Goal: Navigation & Orientation: Find specific page/section

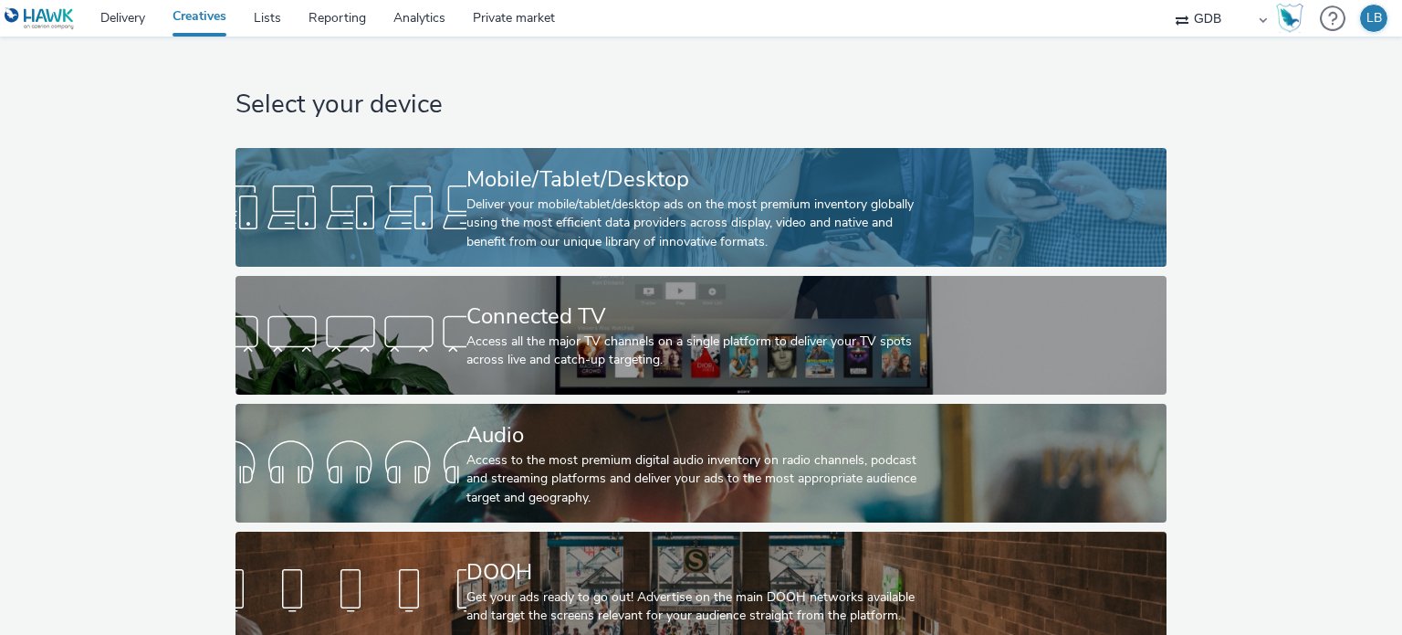
click at [642, 202] on div "Deliver your mobile/tablet/desktop ads on the most premium inventory globally u…" at bounding box center [698, 223] width 462 height 56
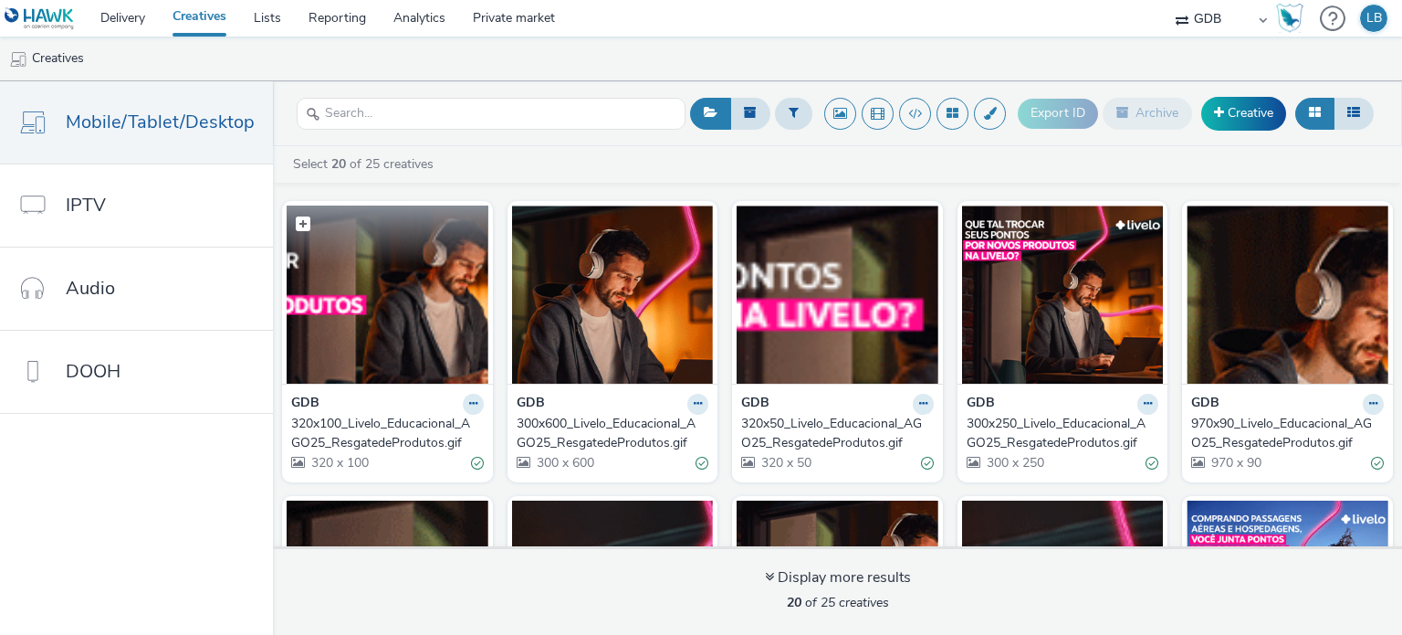
click at [393, 307] on img at bounding box center [388, 294] width 202 height 178
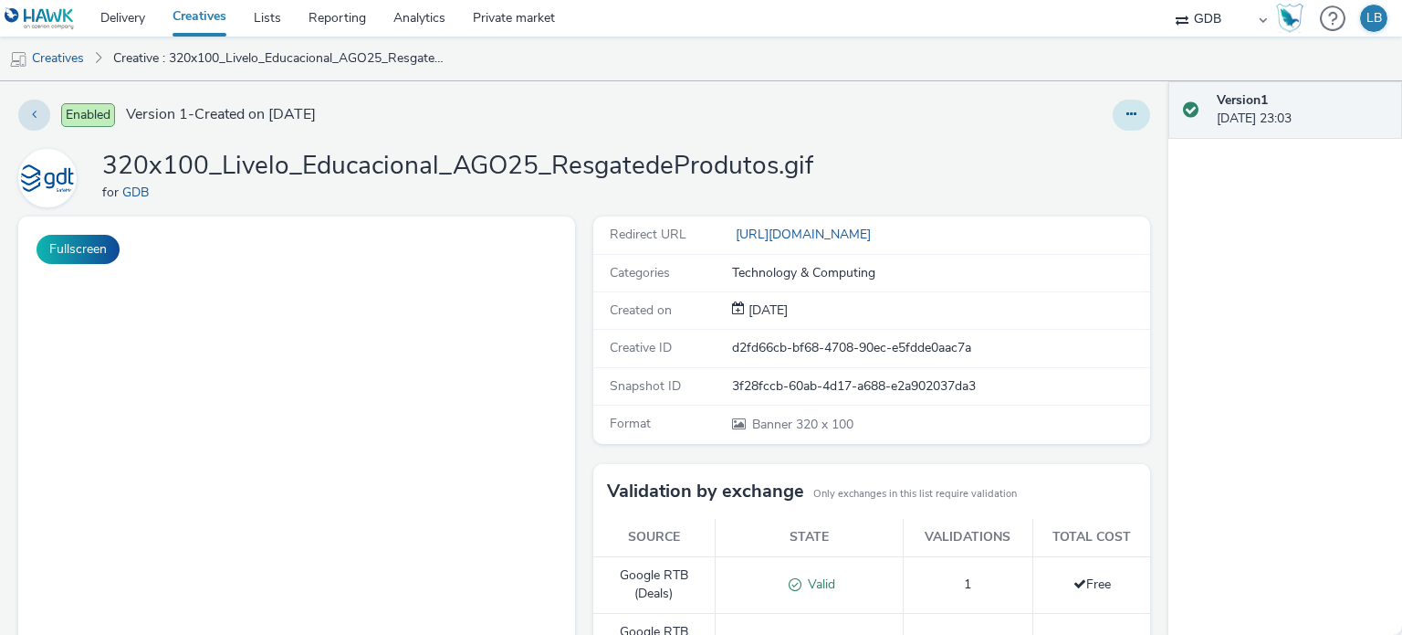
click at [1127, 120] on icon at bounding box center [1132, 114] width 10 height 13
click at [1063, 144] on link "Edit" at bounding box center [1081, 151] width 137 height 37
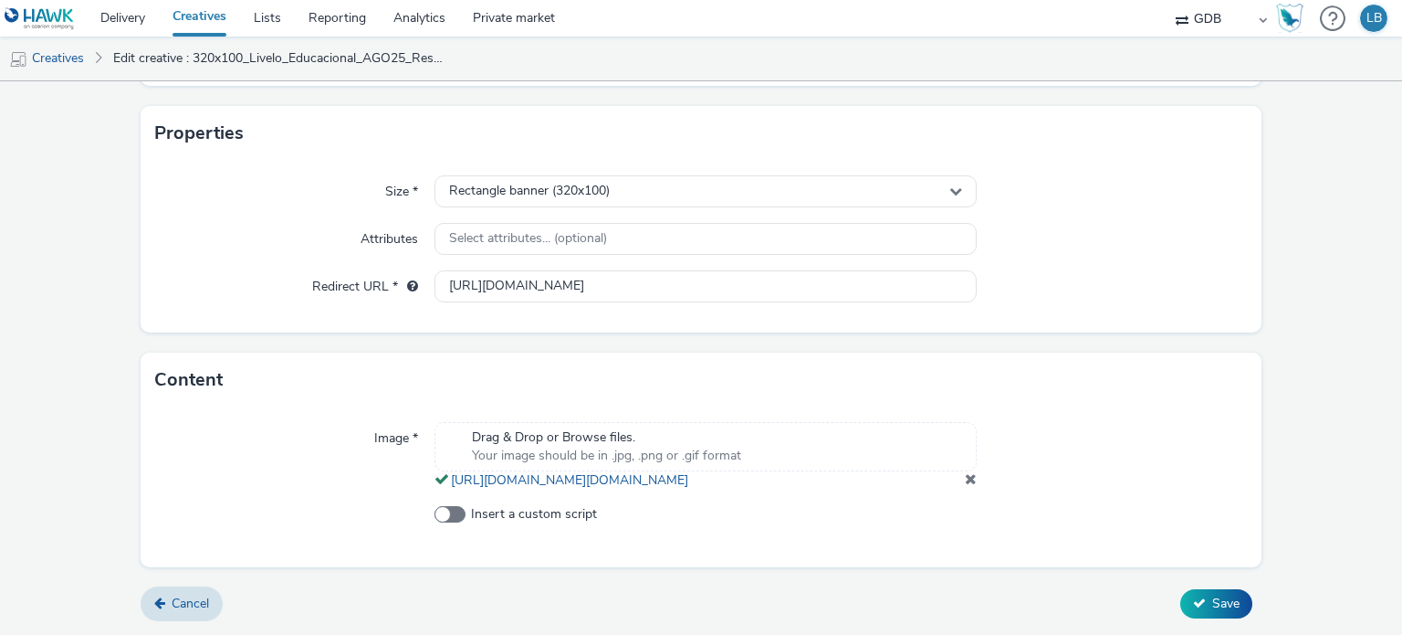
scroll to position [379, 0]
click at [456, 520] on span at bounding box center [450, 514] width 31 height 16
click at [446, 520] on input "Insert a custom script" at bounding box center [441, 515] width 12 height 12
checkbox input "true"
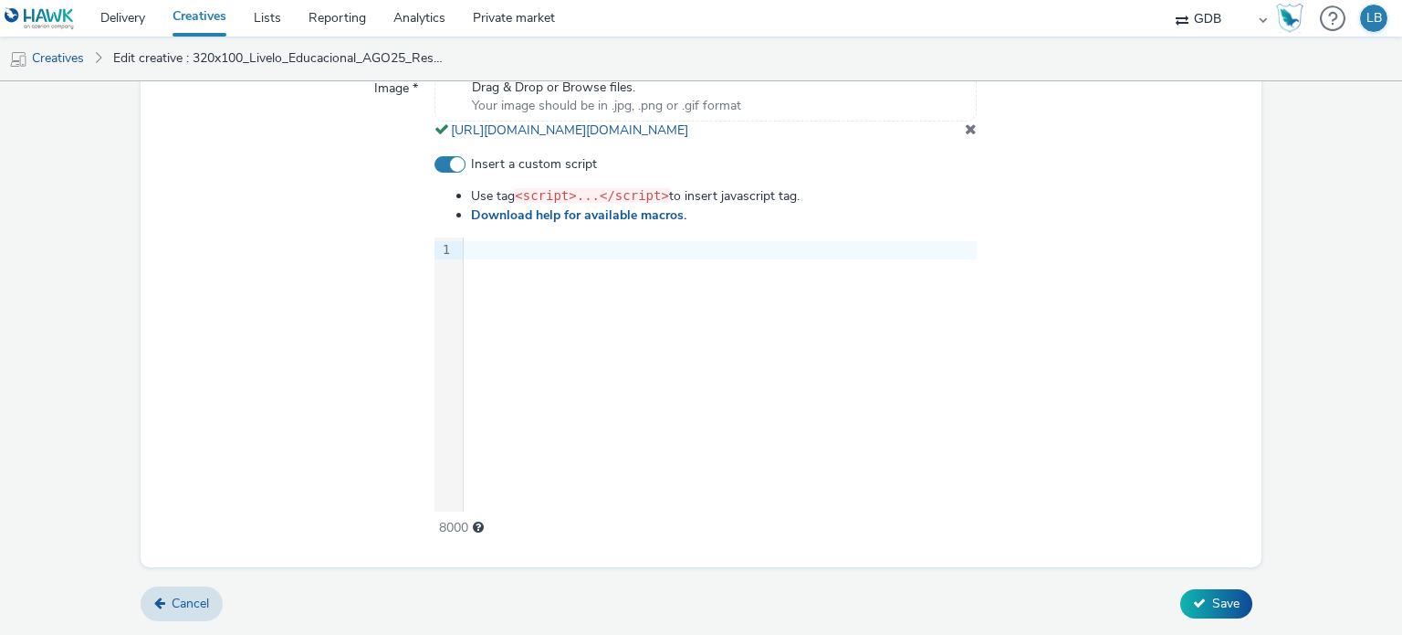
scroll to position [728, 0]
click at [190, 609] on span "Cancel" at bounding box center [190, 602] width 37 height 17
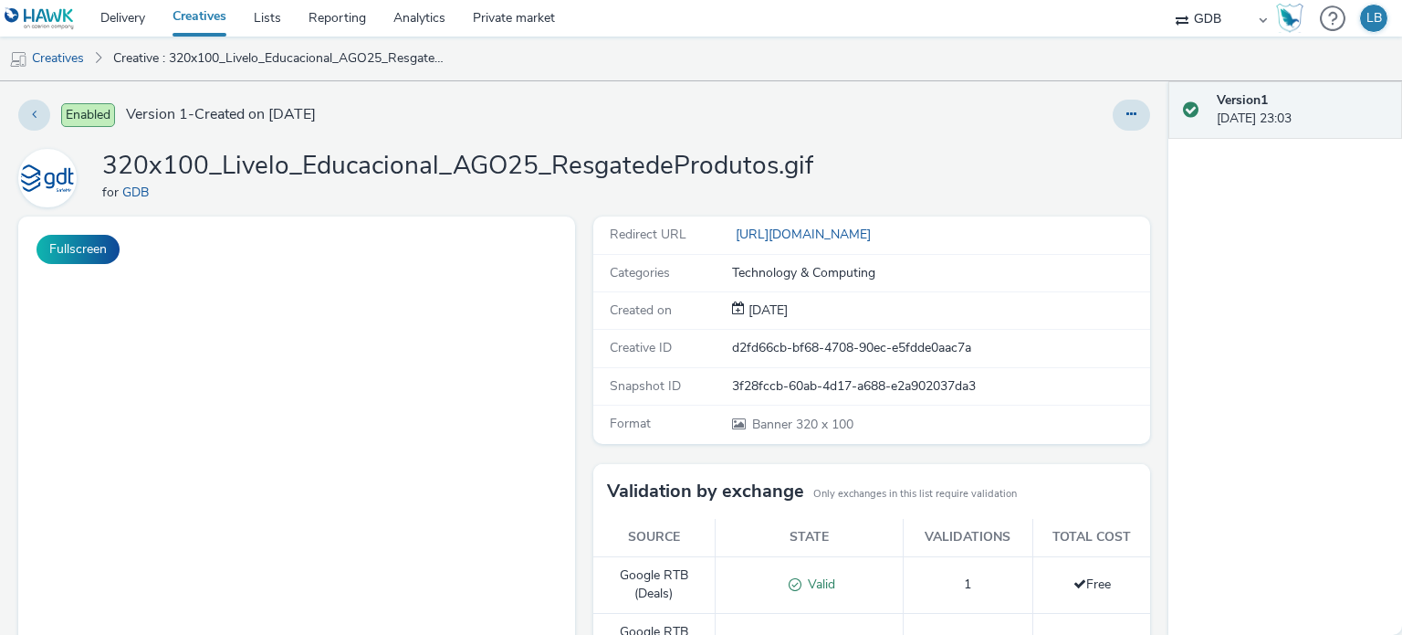
click at [203, 17] on link "Creatives" at bounding box center [199, 18] width 81 height 37
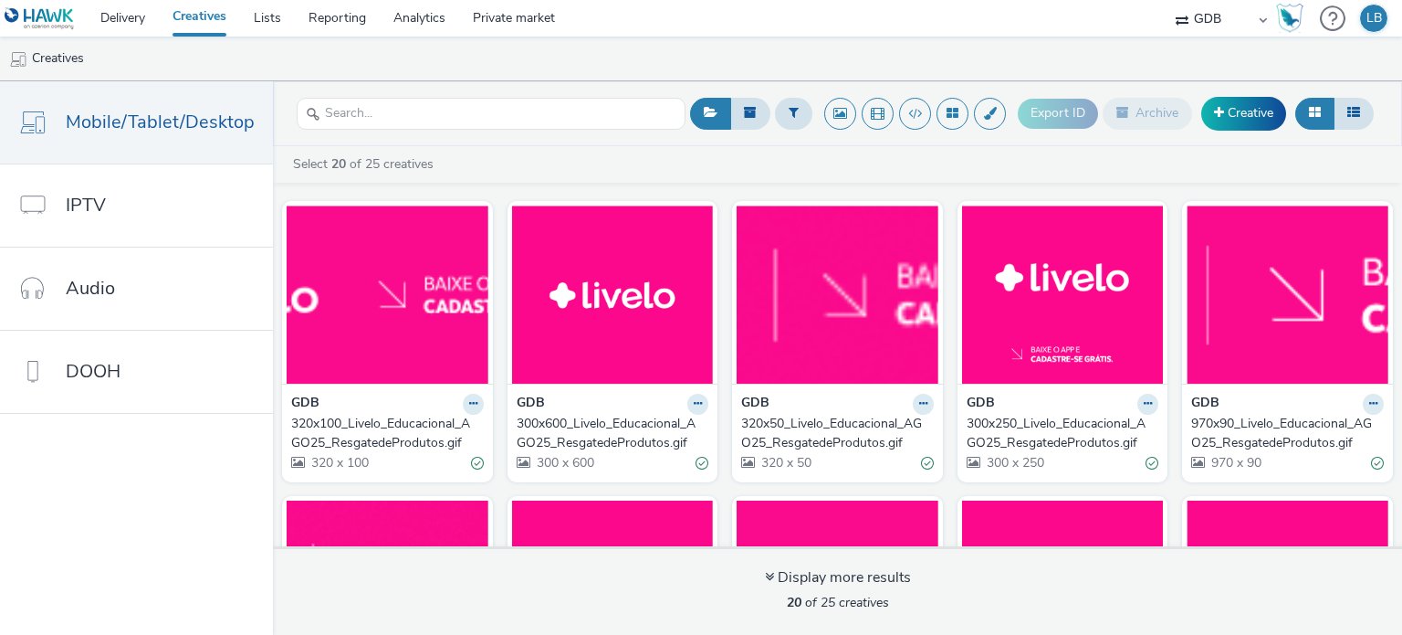
click at [190, 17] on link "Creatives" at bounding box center [199, 18] width 81 height 37
click at [118, 19] on link "Delivery" at bounding box center [123, 18] width 72 height 37
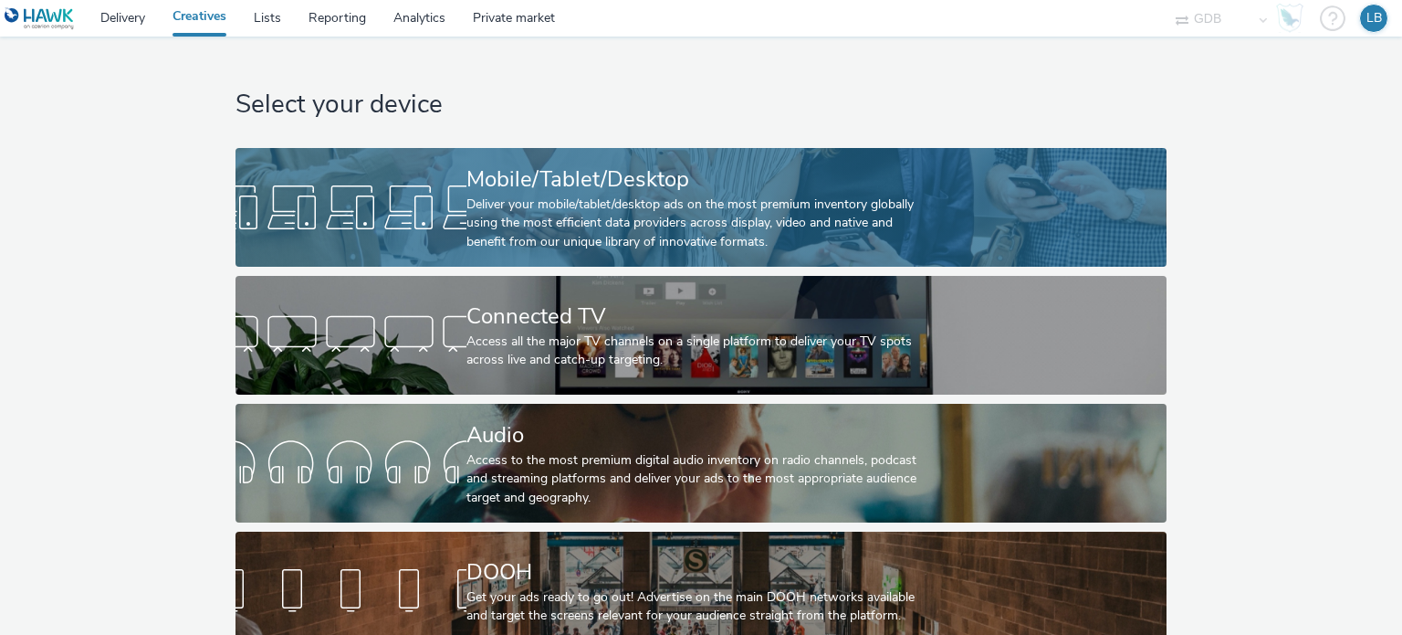
click at [544, 219] on div "Deliver your mobile/tablet/desktop ads on the most premium inventory globally u…" at bounding box center [698, 223] width 462 height 56
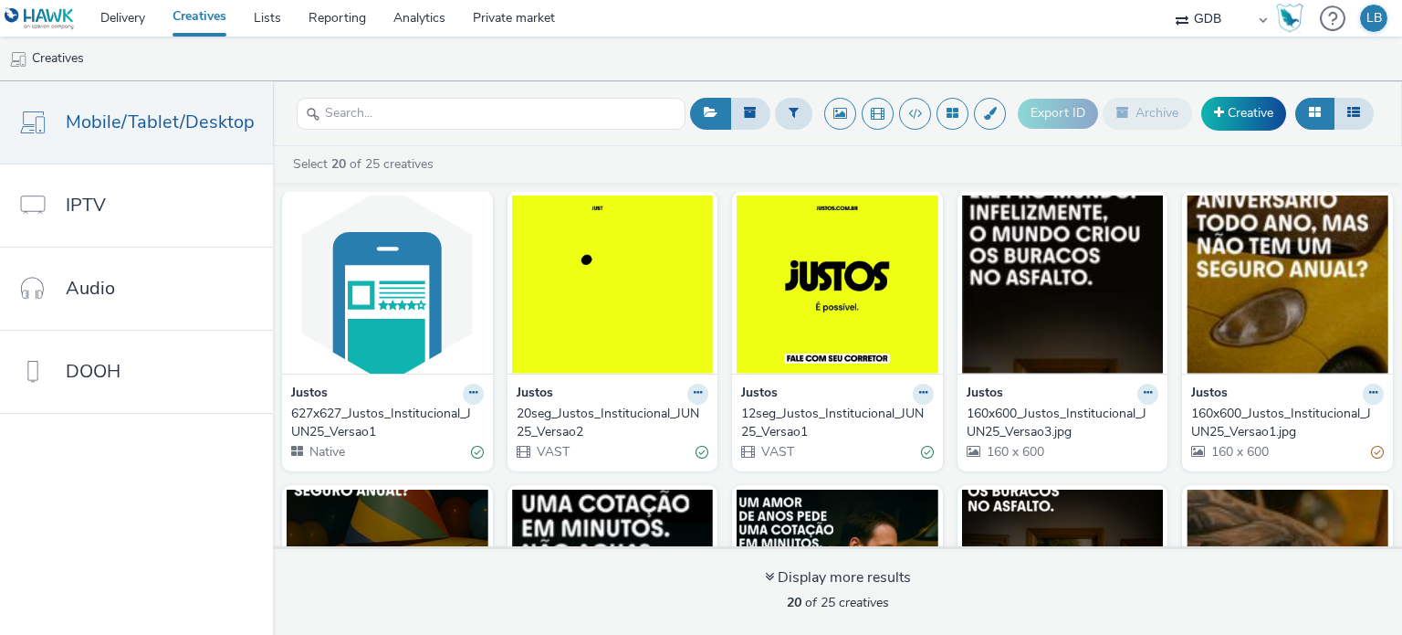
scroll to position [639, 0]
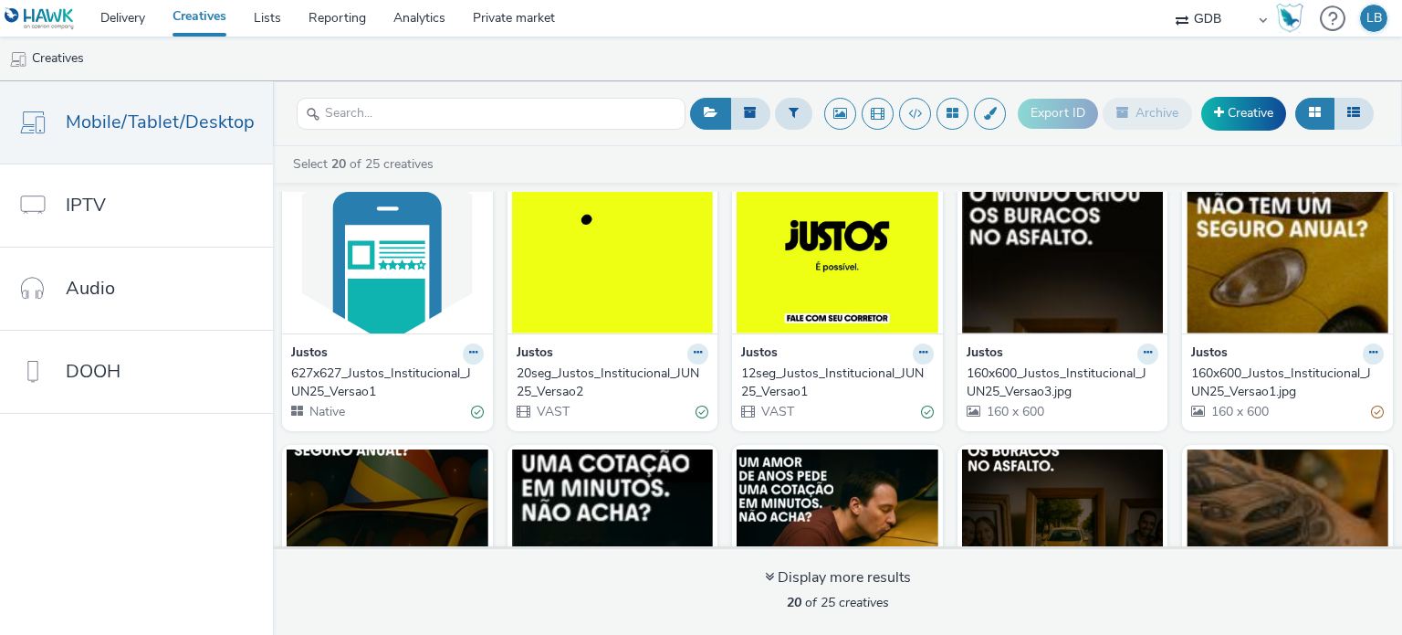
click at [1033, 288] on img at bounding box center [1063, 244] width 202 height 178
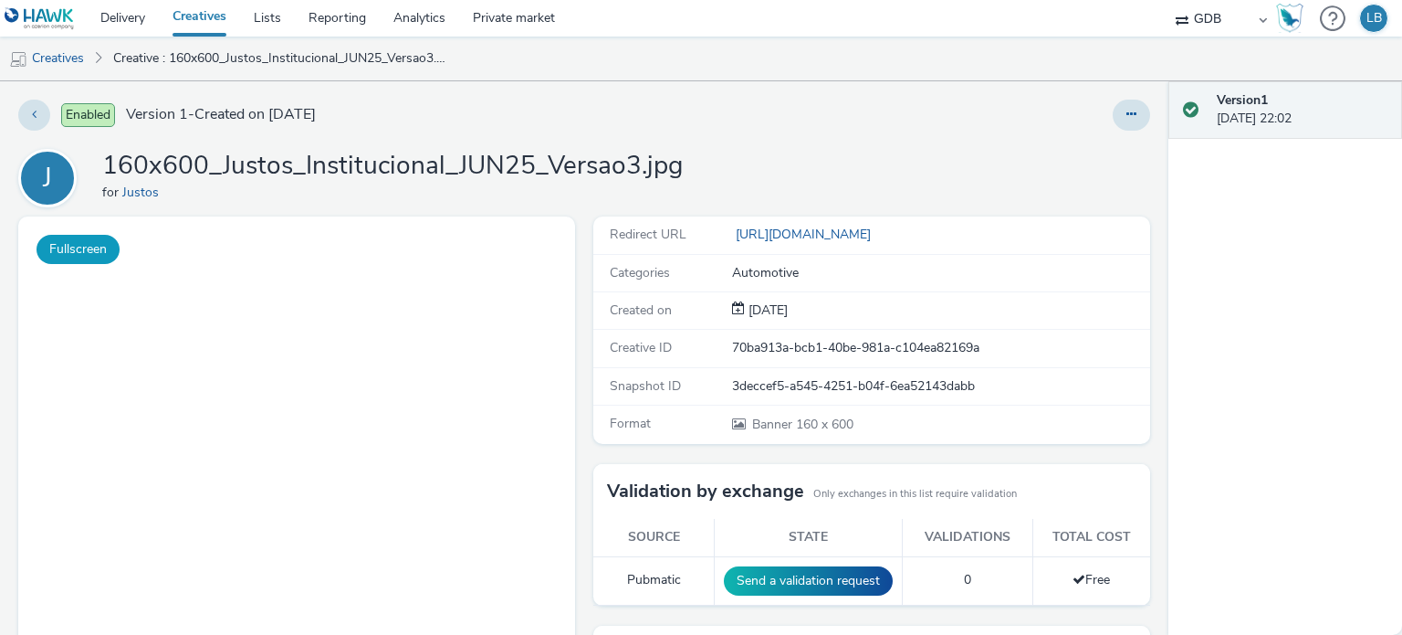
click at [86, 242] on button "Fullscreen" at bounding box center [78, 249] width 83 height 29
click at [209, 21] on link "Creatives" at bounding box center [199, 18] width 81 height 37
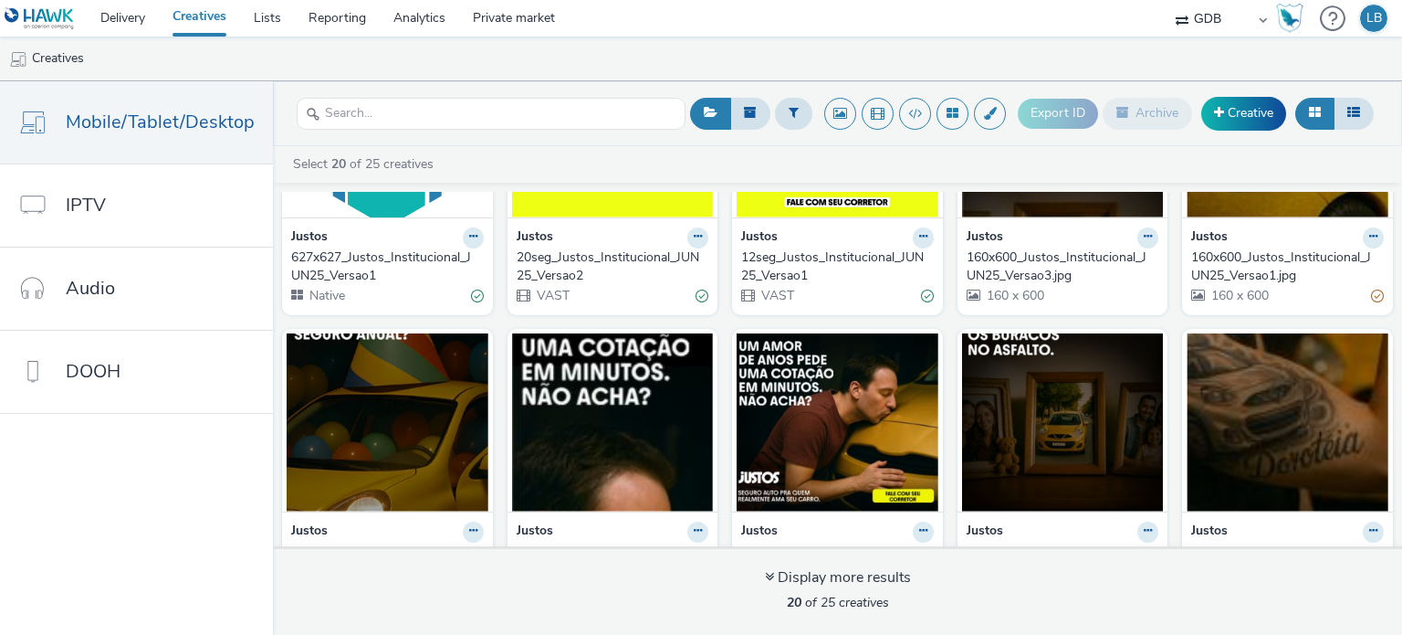
scroll to position [822, 0]
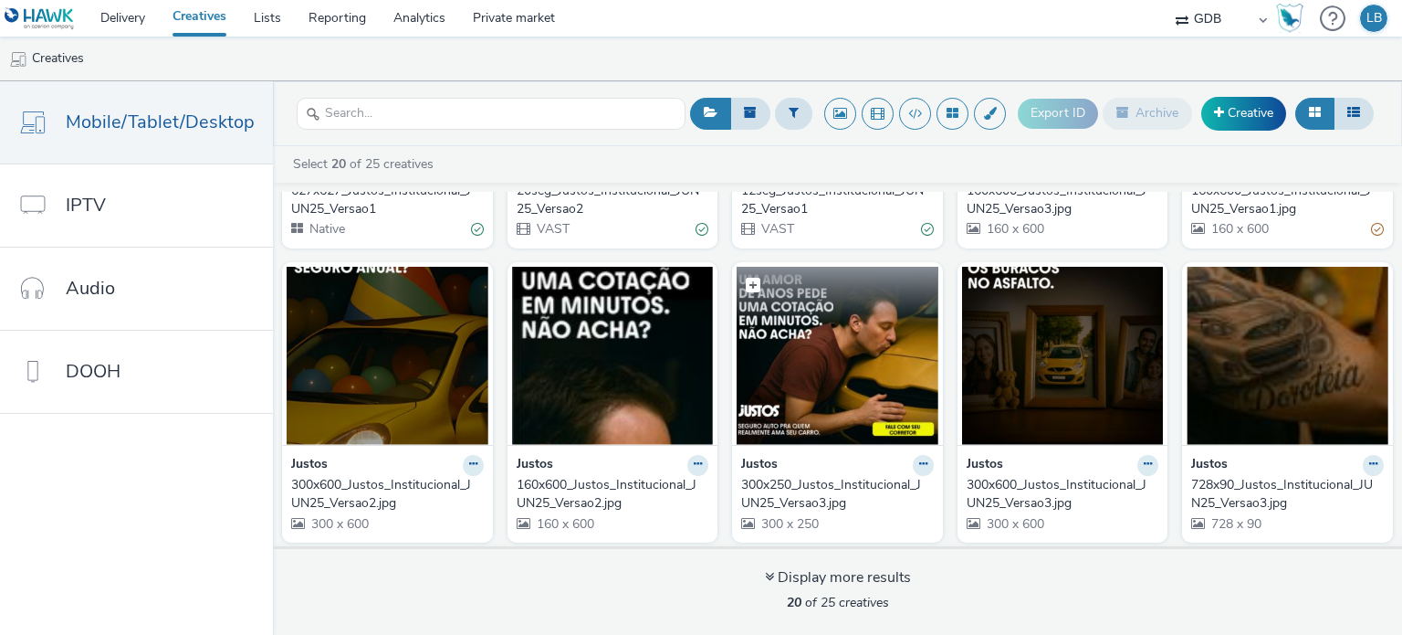
click at [860, 348] on img at bounding box center [838, 356] width 202 height 178
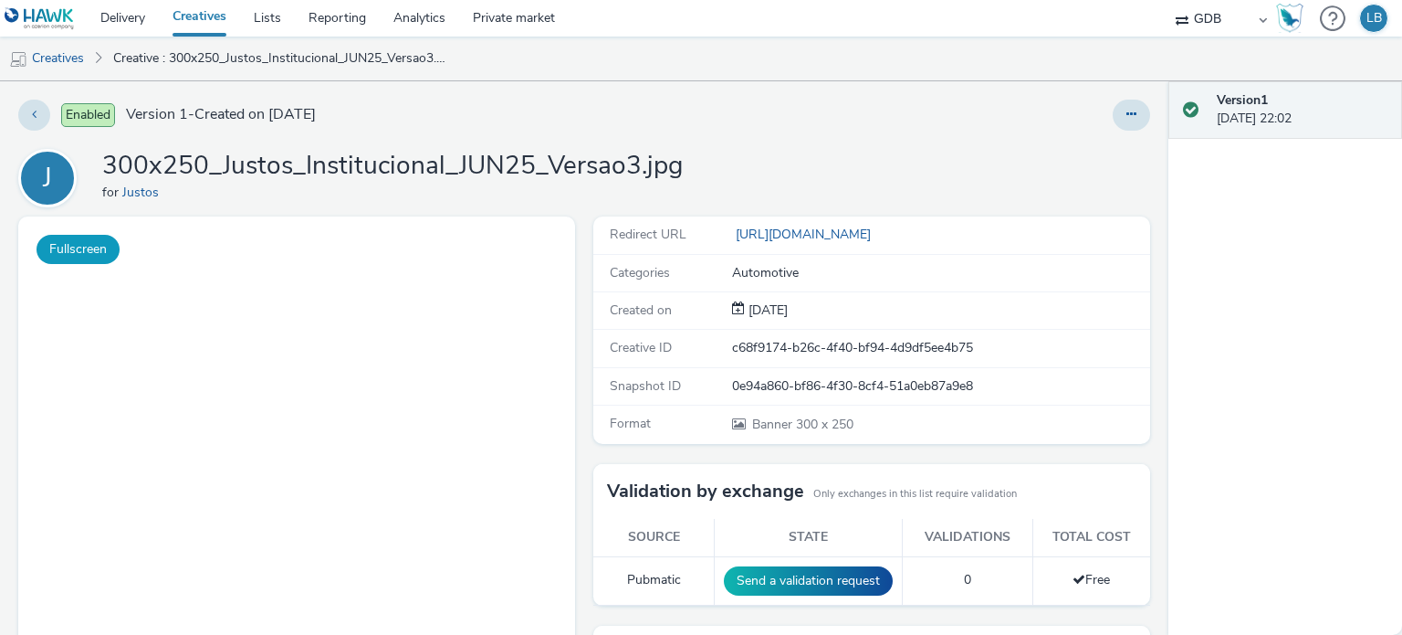
click at [91, 244] on button "Fullscreen" at bounding box center [78, 249] width 83 height 29
click at [211, 26] on link "Creatives" at bounding box center [199, 18] width 81 height 37
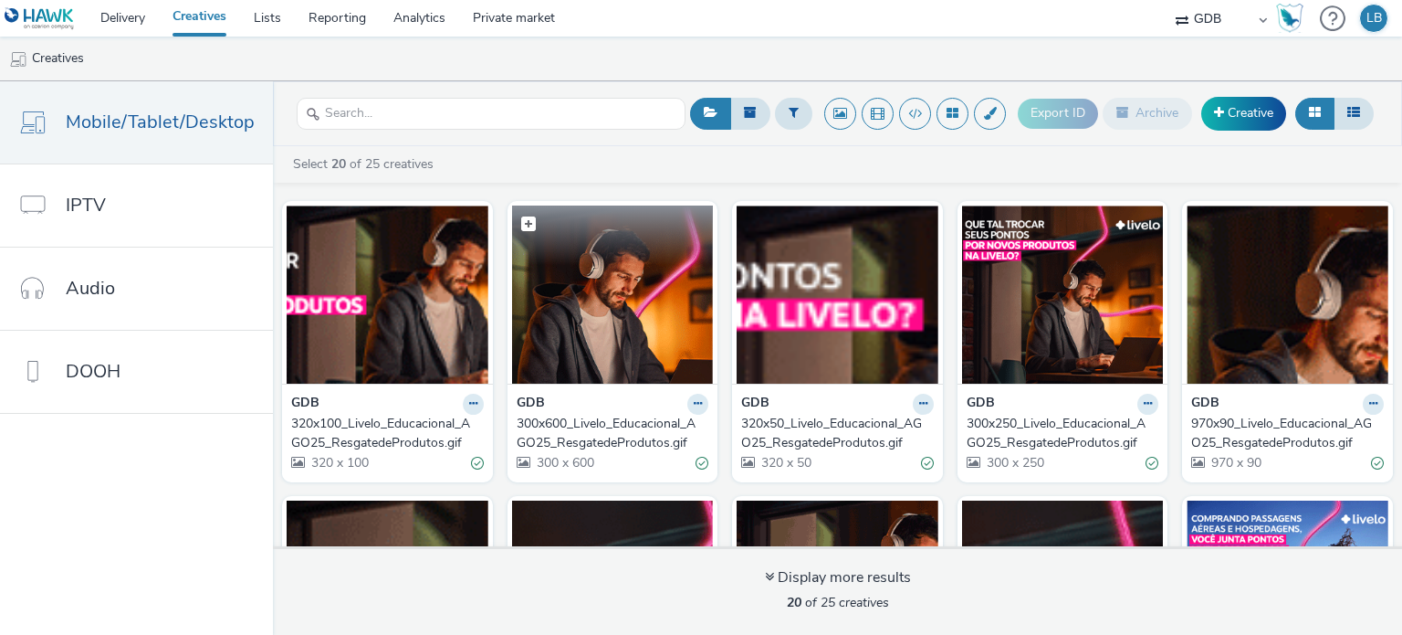
click at [578, 328] on img at bounding box center [613, 294] width 202 height 178
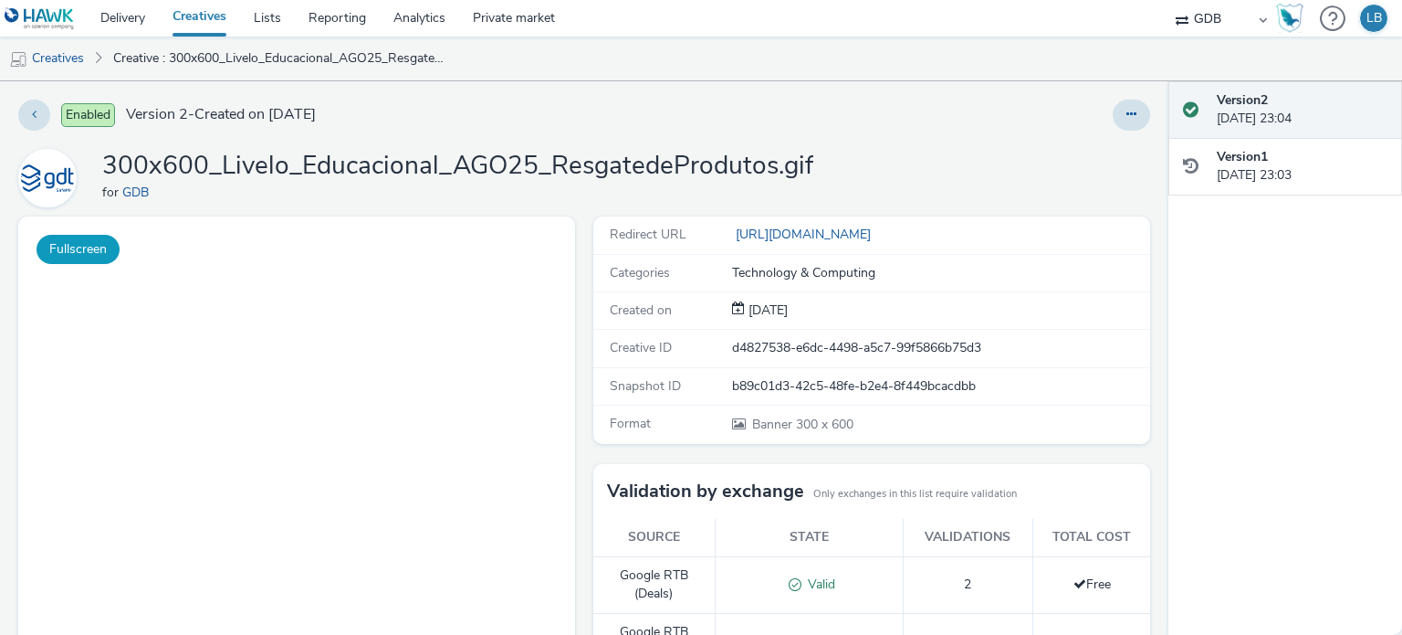
click at [68, 246] on button "Fullscreen" at bounding box center [78, 249] width 83 height 29
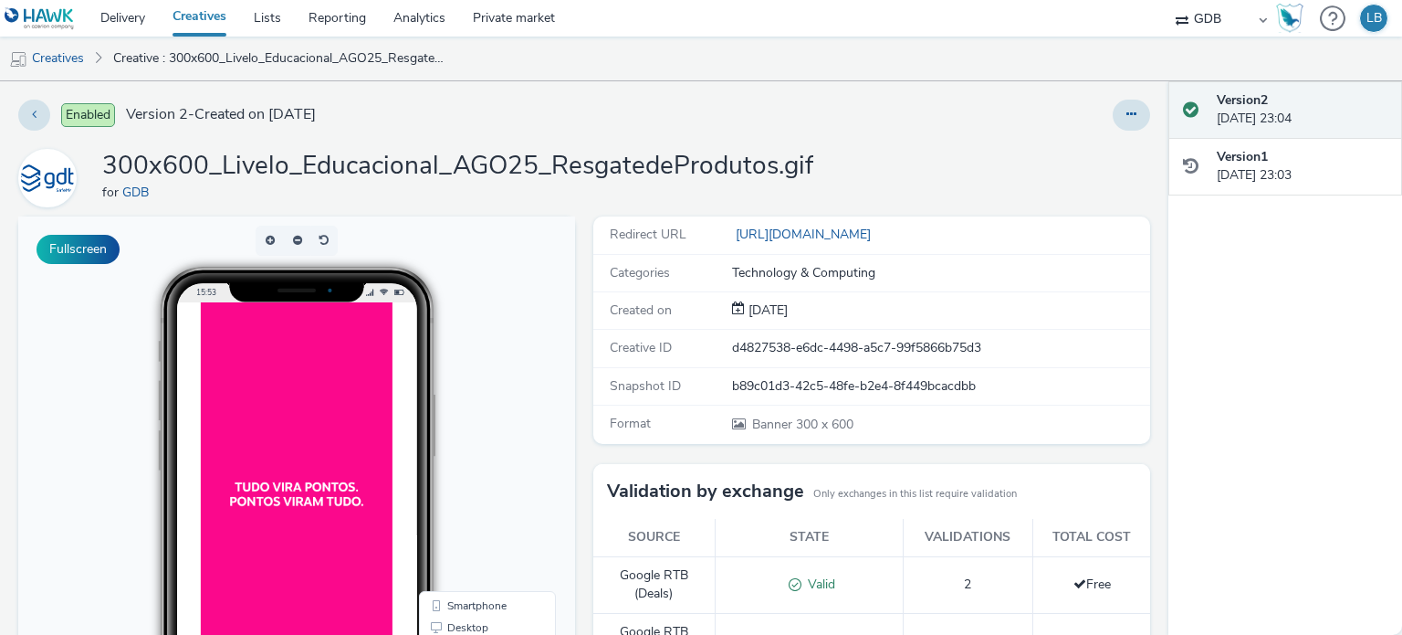
click at [214, 15] on link "Creatives" at bounding box center [199, 18] width 81 height 37
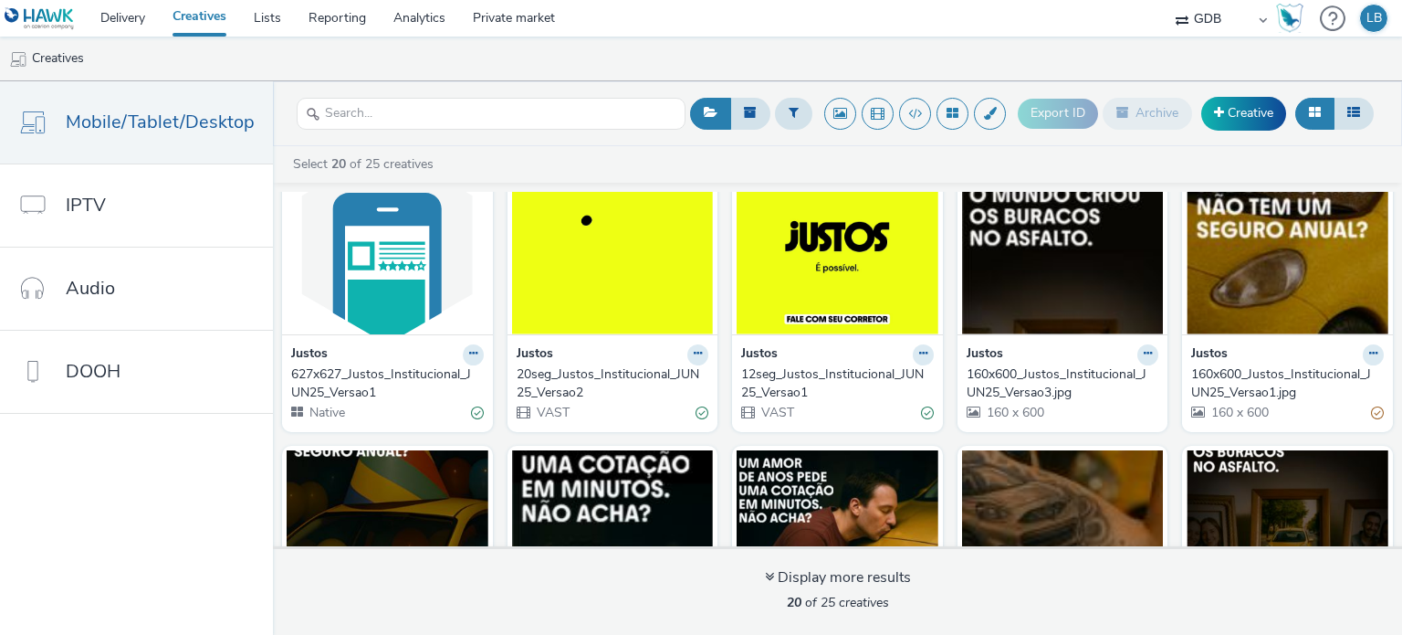
scroll to position [639, 0]
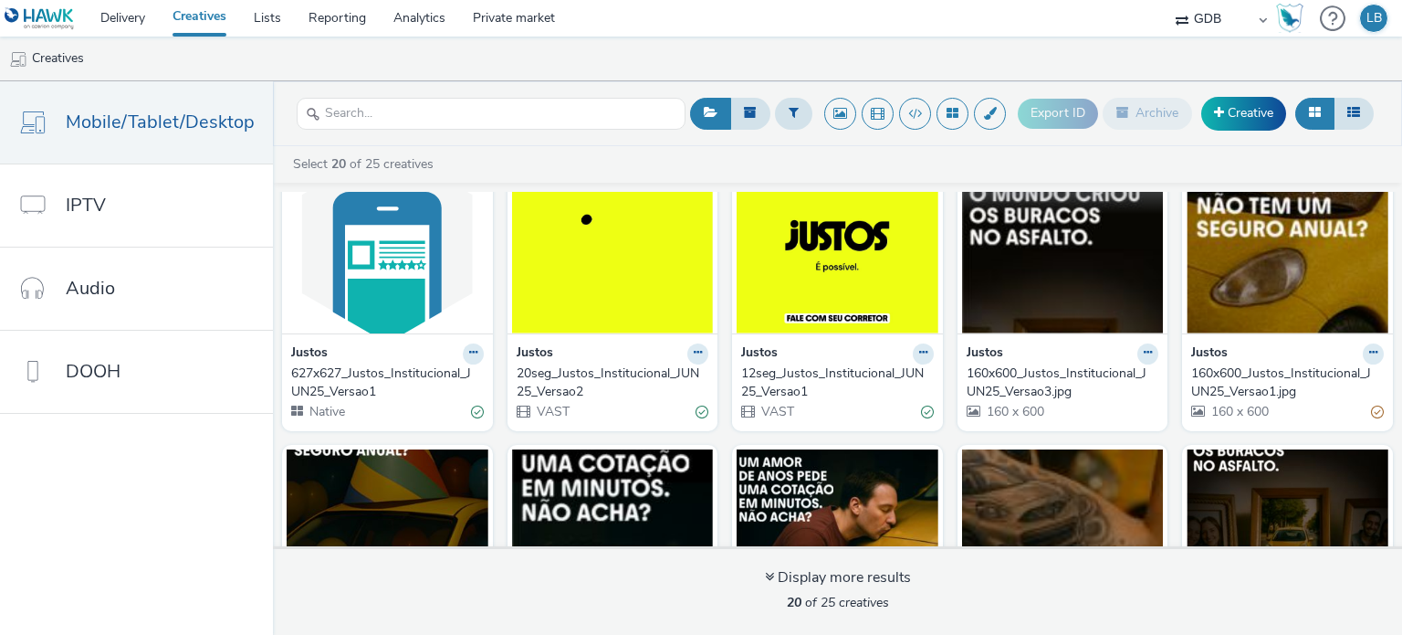
click at [1063, 250] on img at bounding box center [1063, 244] width 202 height 178
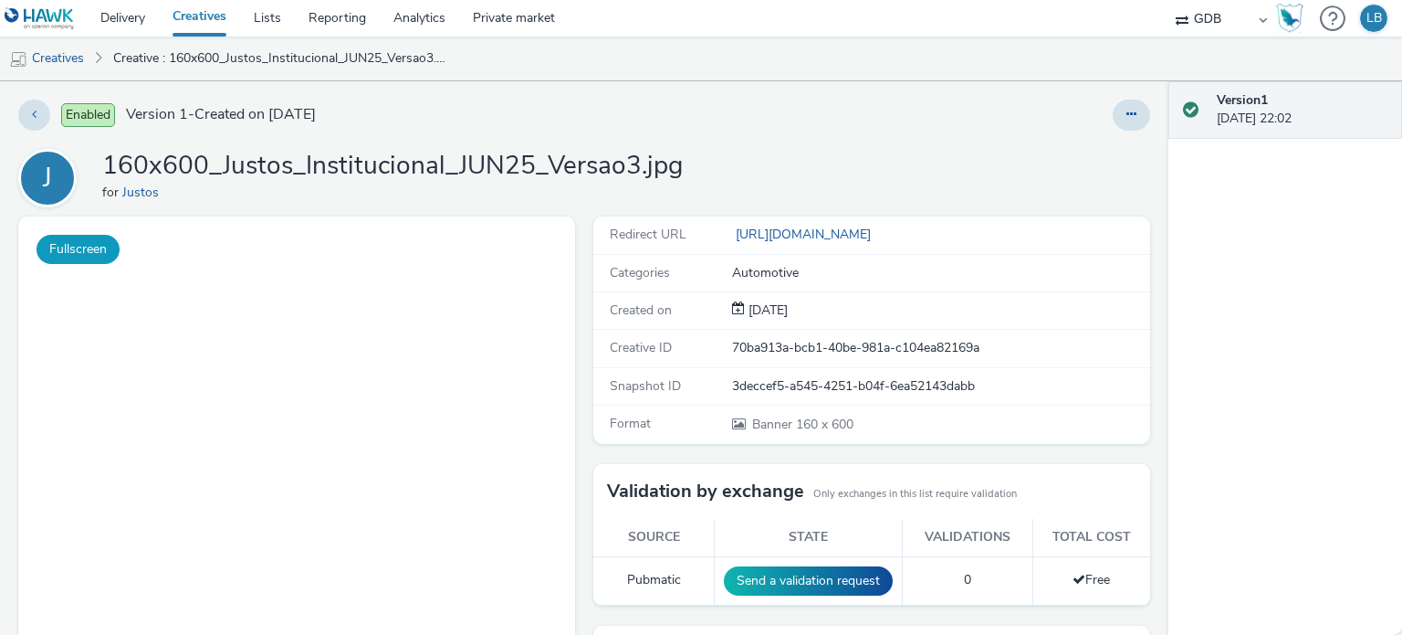
click at [79, 255] on button "Fullscreen" at bounding box center [78, 249] width 83 height 29
click at [205, 19] on link "Creatives" at bounding box center [199, 18] width 81 height 37
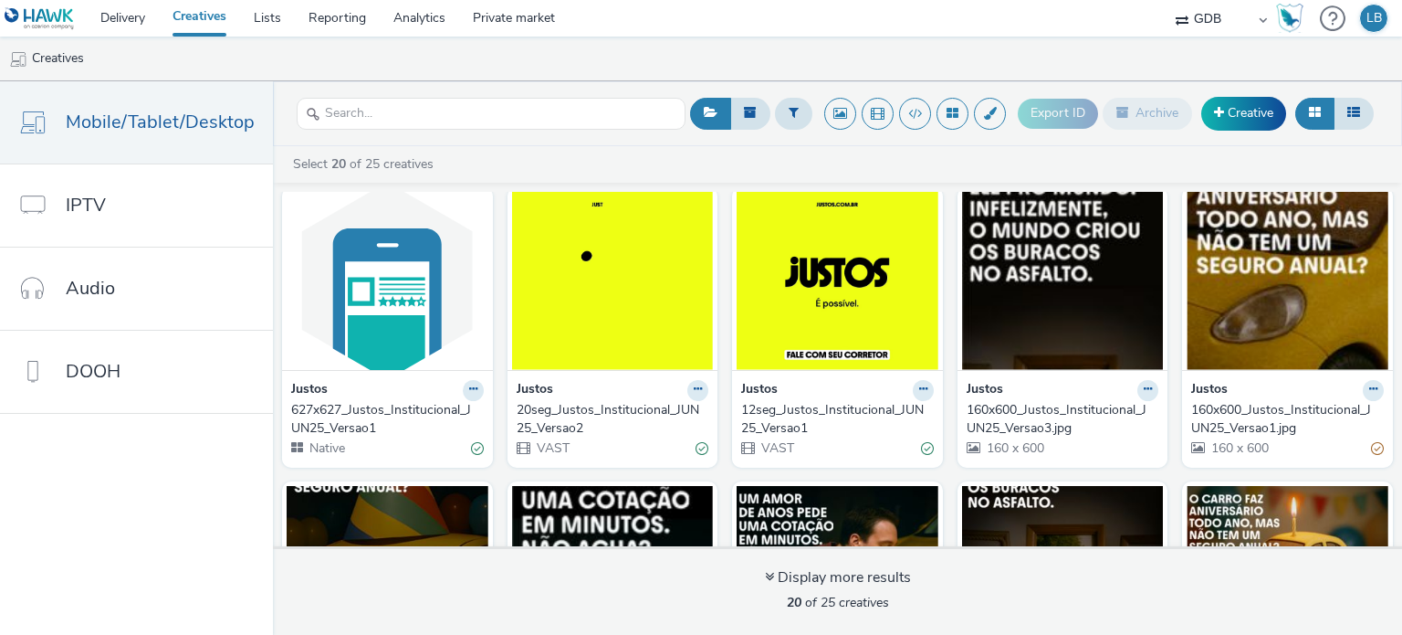
scroll to position [548, 0]
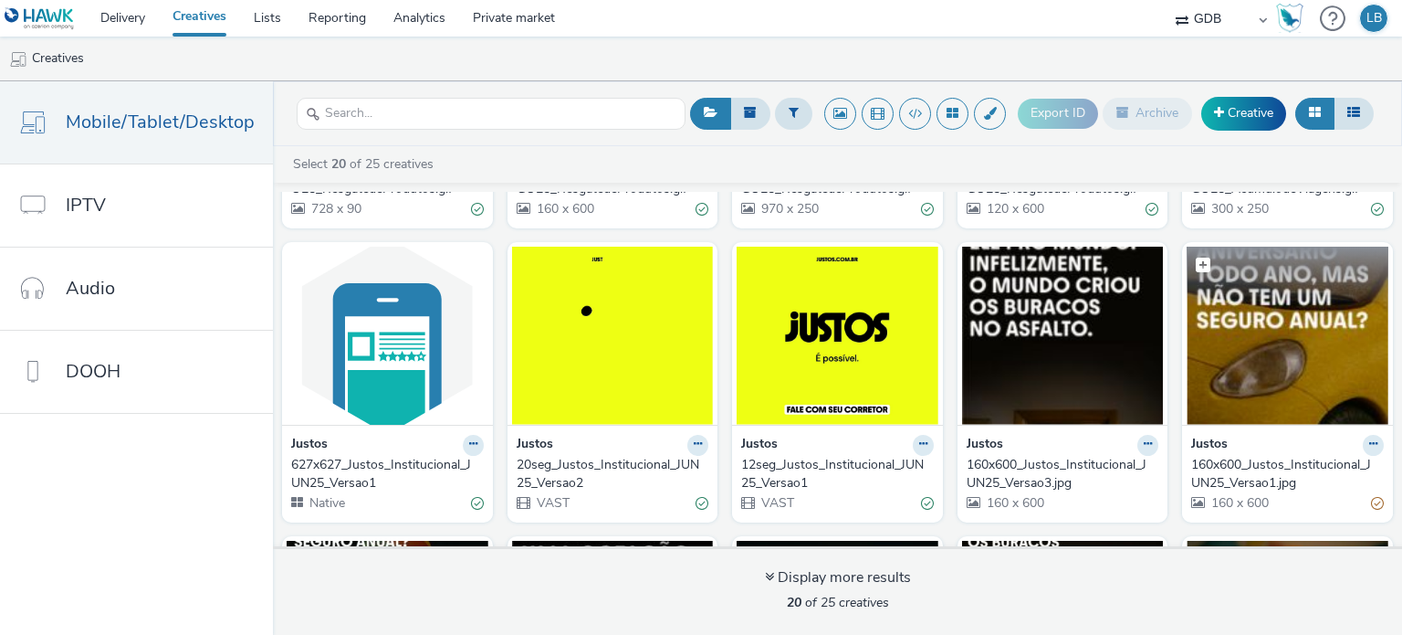
click at [1249, 346] on img at bounding box center [1288, 335] width 202 height 178
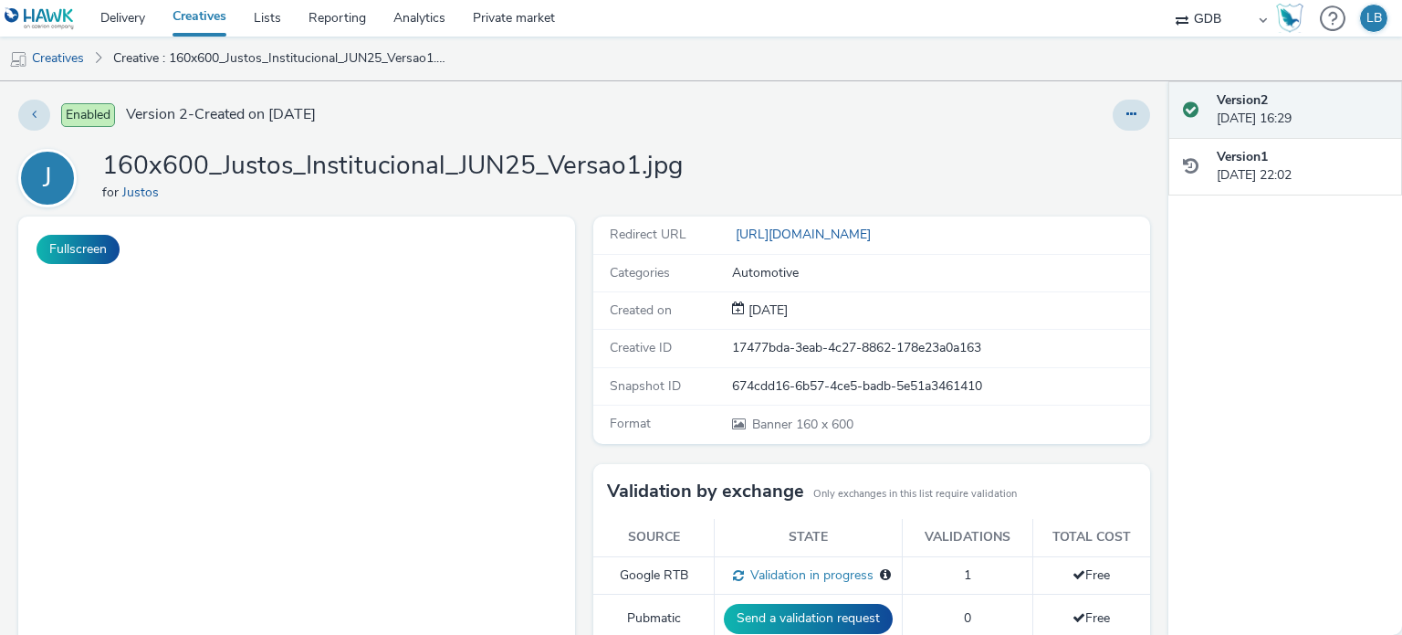
click at [210, 21] on link "Creatives" at bounding box center [199, 18] width 81 height 37
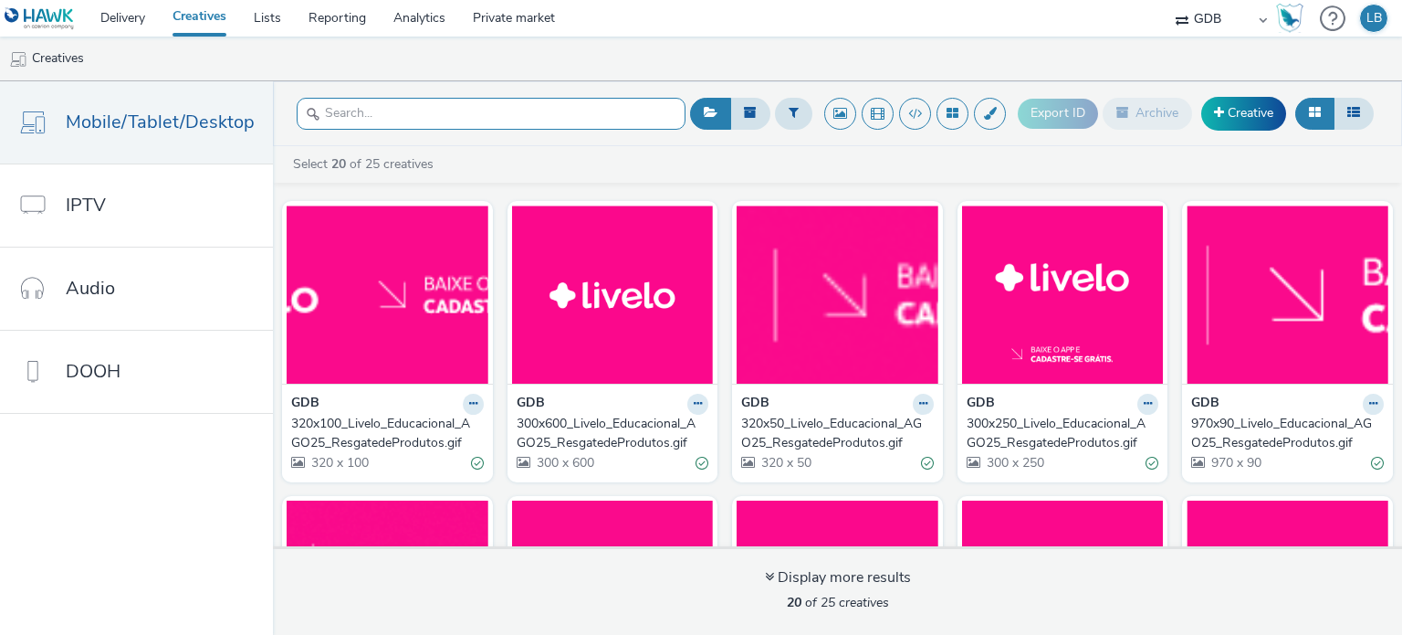
click at [362, 103] on input "text" at bounding box center [491, 114] width 389 height 32
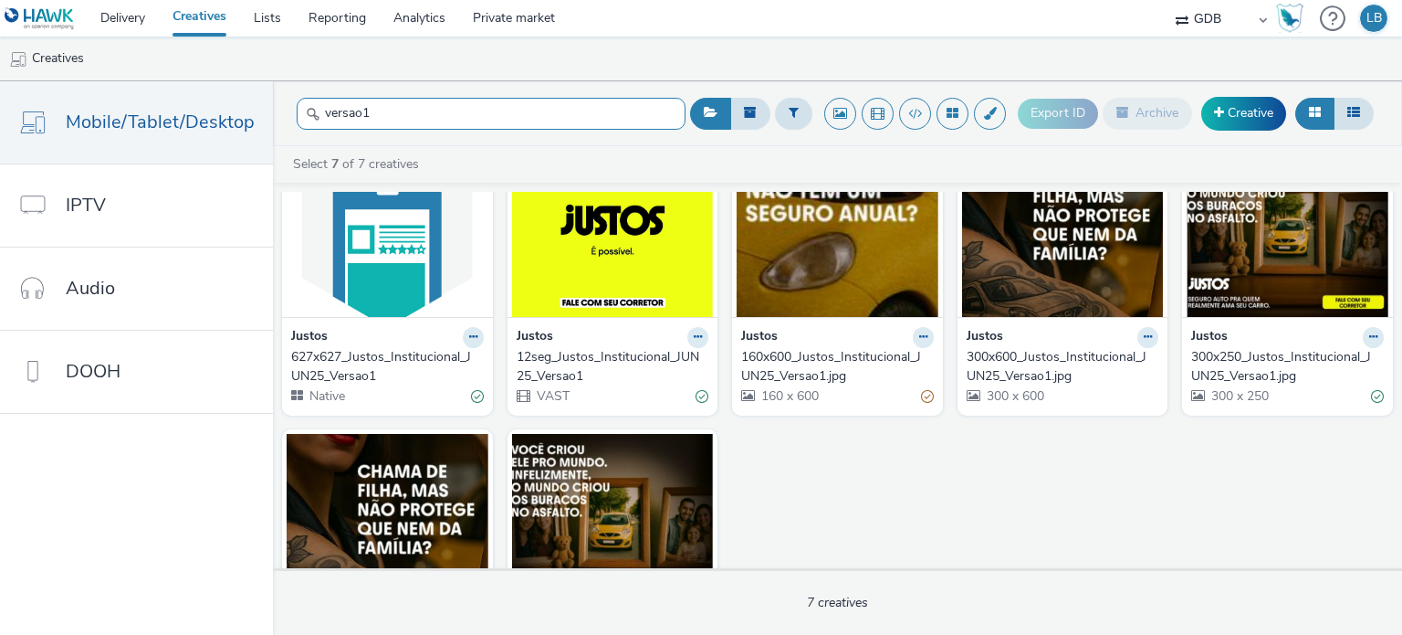
scroll to position [32, 0]
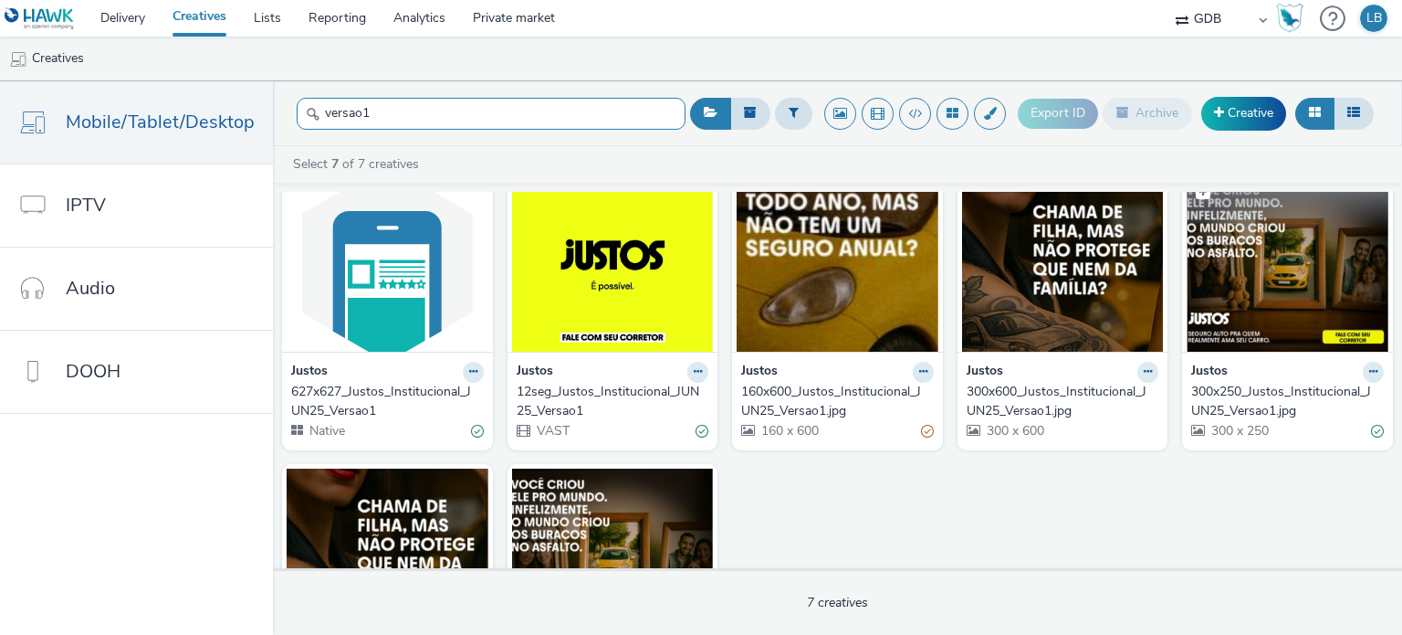
type input "versao1"
click at [1250, 246] on img at bounding box center [1288, 262] width 202 height 178
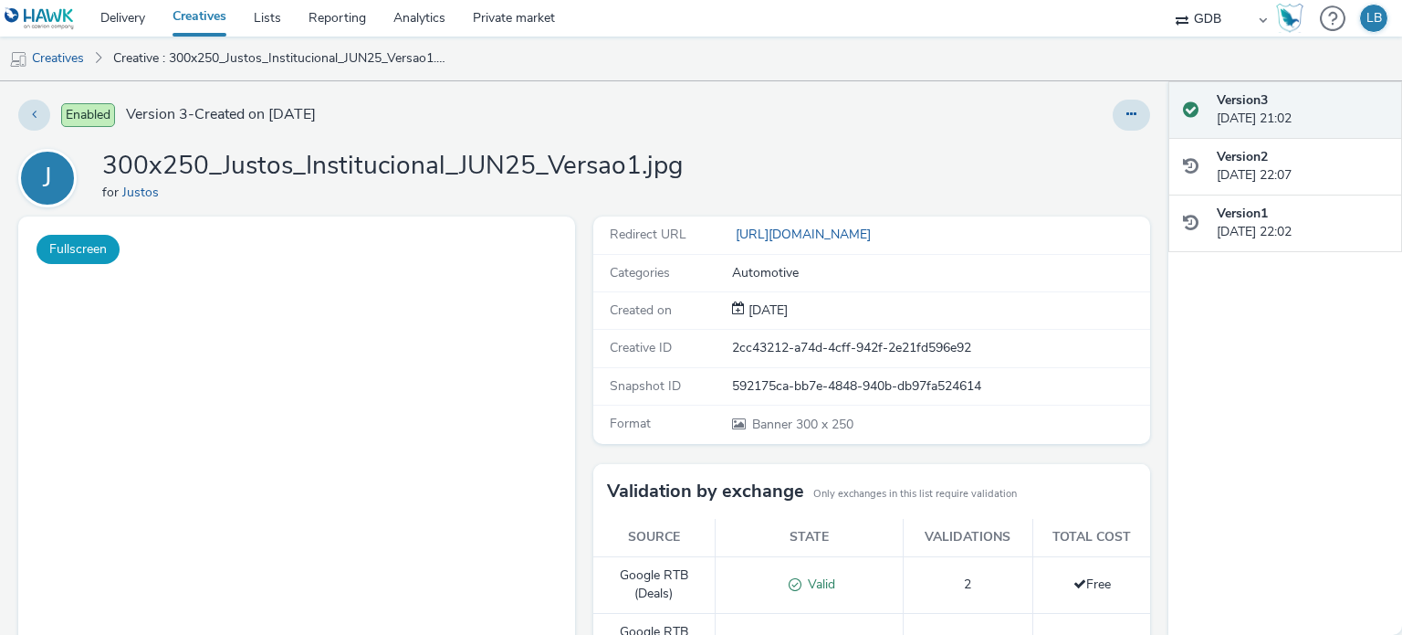
click at [66, 253] on button "Fullscreen" at bounding box center [78, 249] width 83 height 29
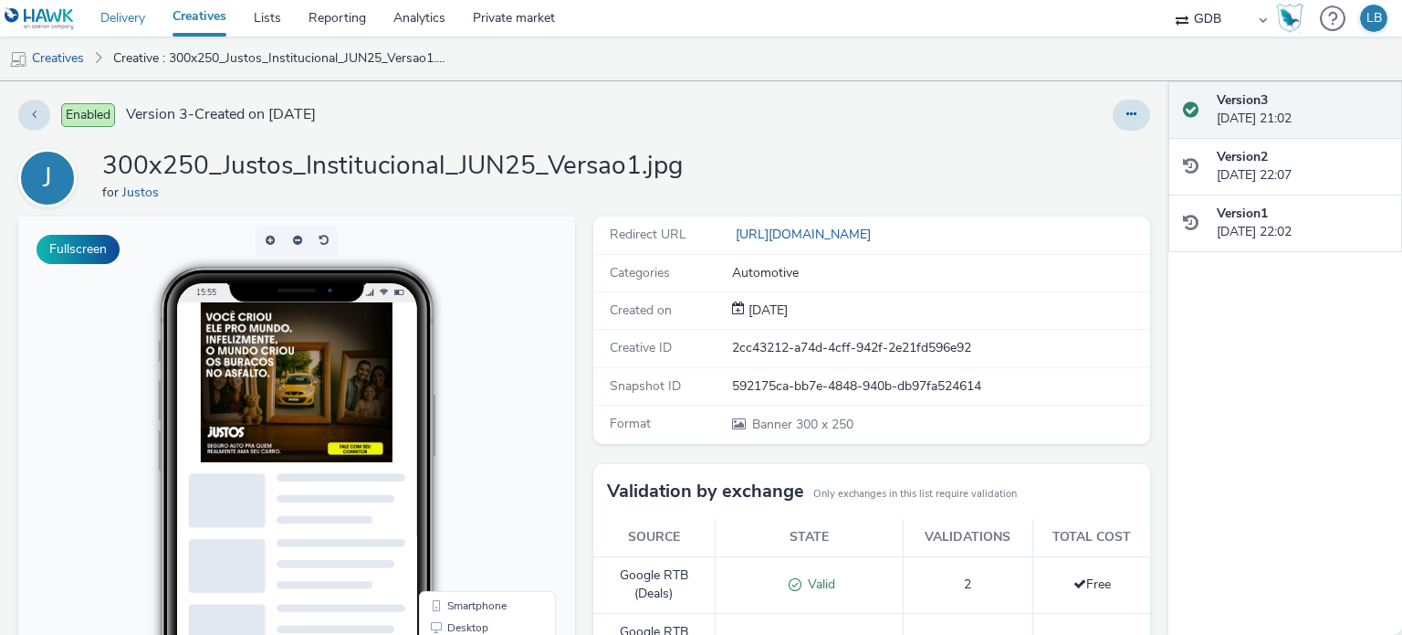
click at [126, 15] on link "Delivery" at bounding box center [123, 18] width 72 height 37
